Goal: Register for event/course

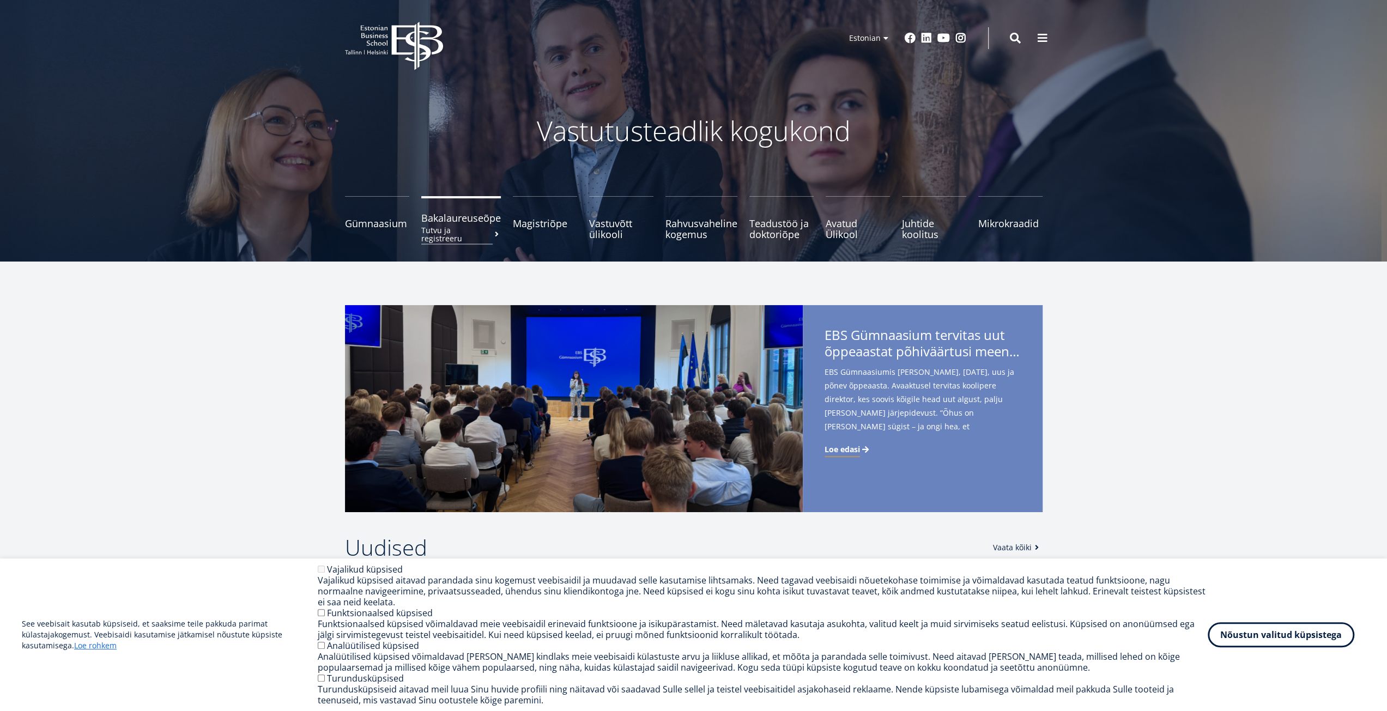
click at [447, 226] on small "Tutvu ja registreeru" at bounding box center [461, 234] width 80 height 16
click at [844, 229] on span "Avatud Ülikool Tutvu ja registreeru" at bounding box center [858, 224] width 64 height 22
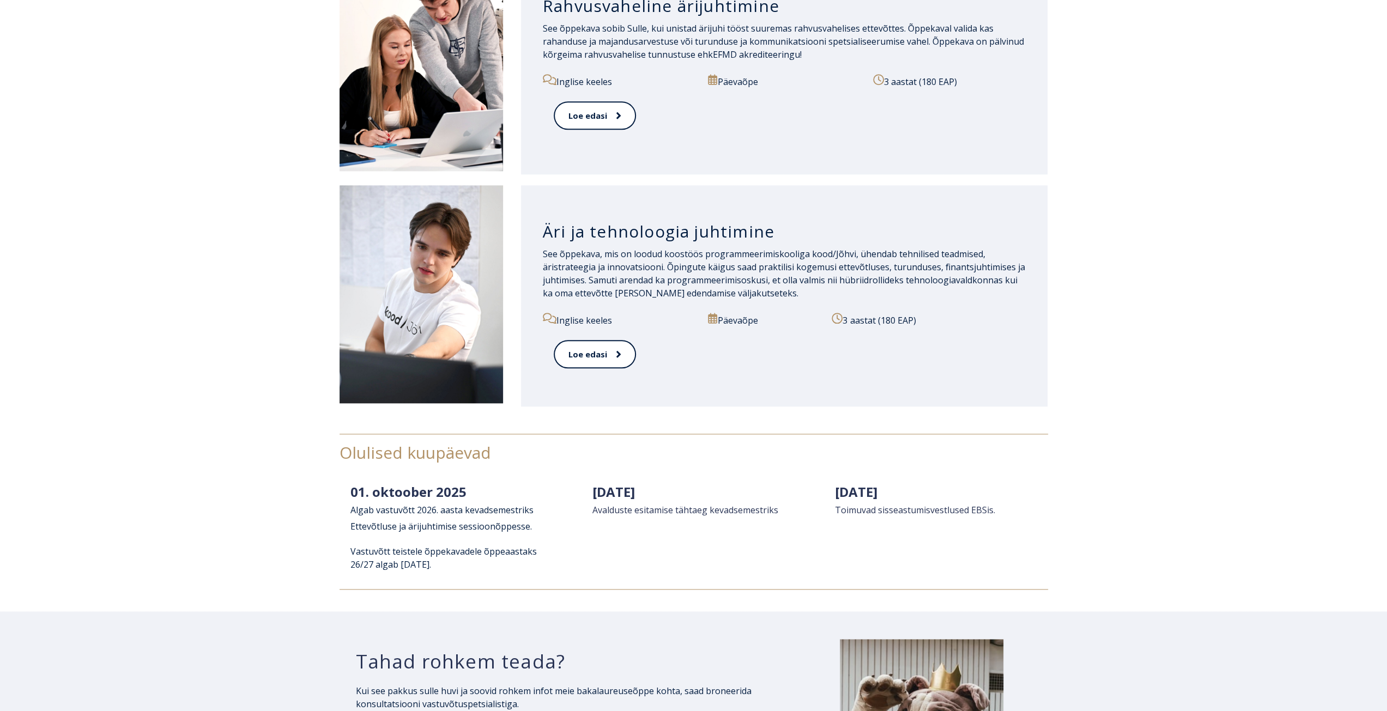
scroll to position [1144, 0]
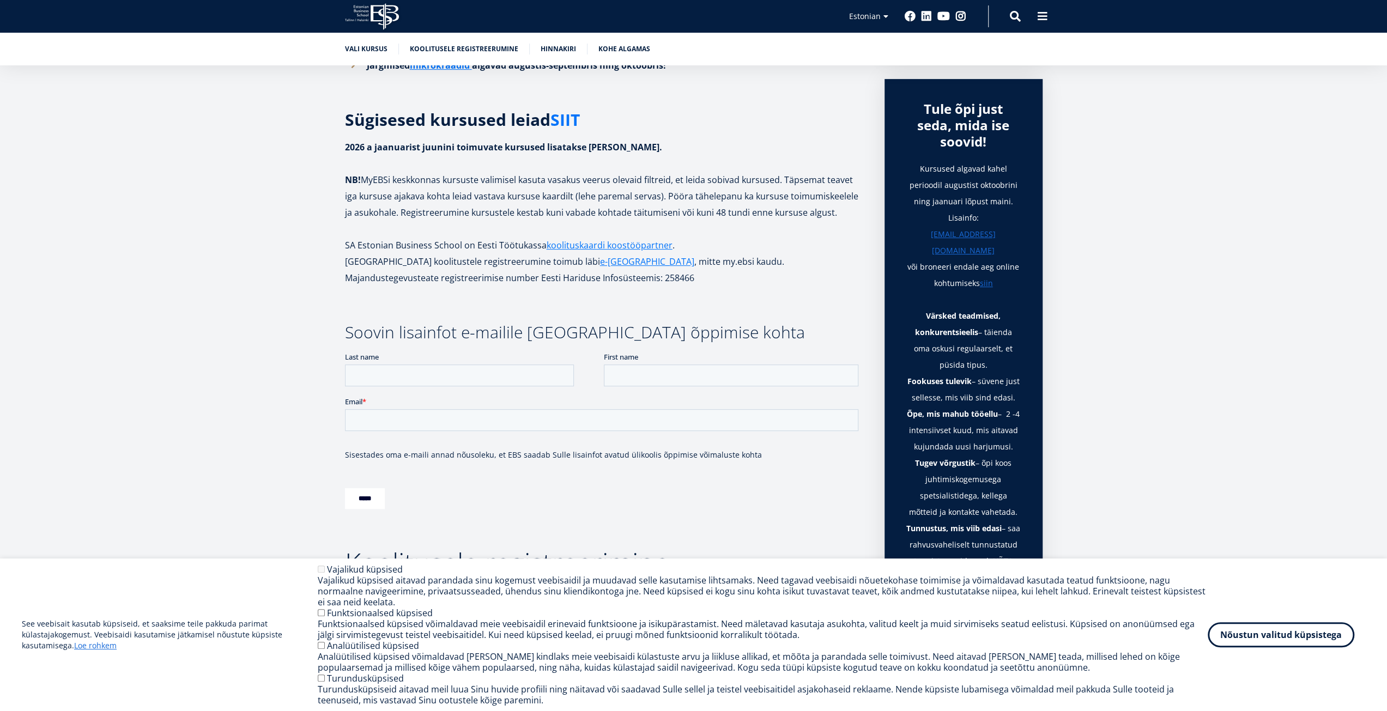
scroll to position [327, 0]
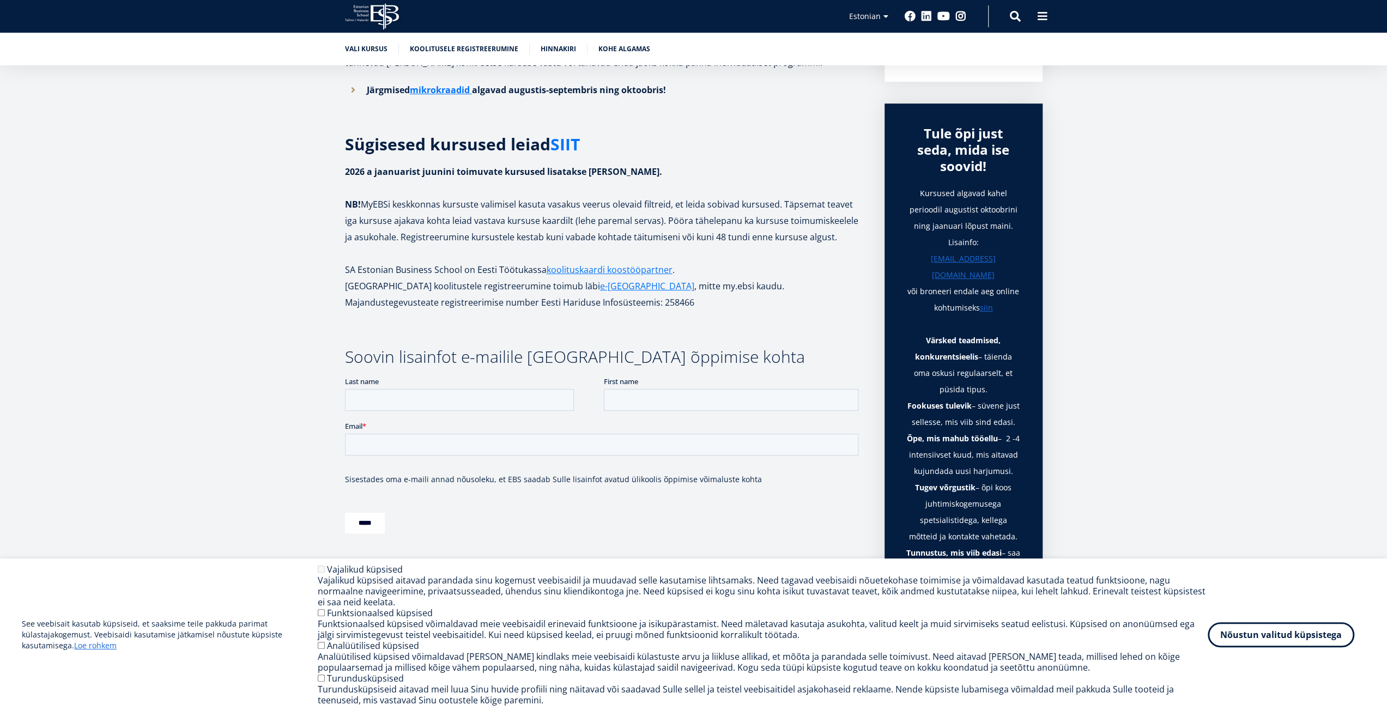
click at [563, 141] on link "SIIT" at bounding box center [564, 144] width 29 height 16
